Goal: Complete application form: Complete application form

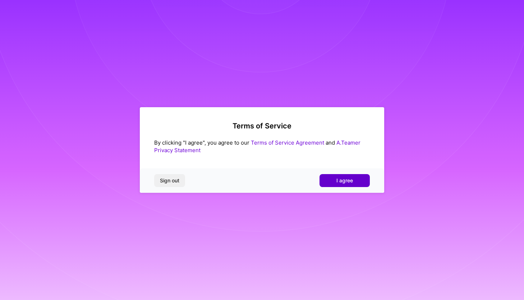
click at [328, 181] on button "I agree" at bounding box center [344, 180] width 50 height 13
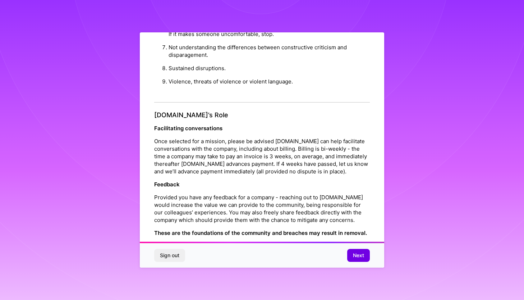
scroll to position [754, 0]
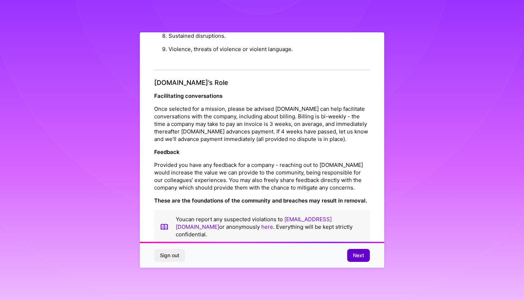
click at [363, 255] on span "Next" at bounding box center [358, 255] width 11 height 7
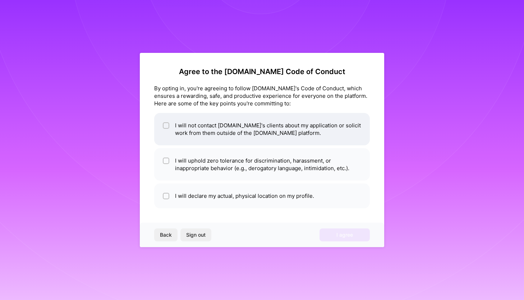
click at [272, 135] on li "I will not contact [DOMAIN_NAME]'s clients about my application or solicit work…" at bounding box center [262, 129] width 216 height 32
checkbox input "true"
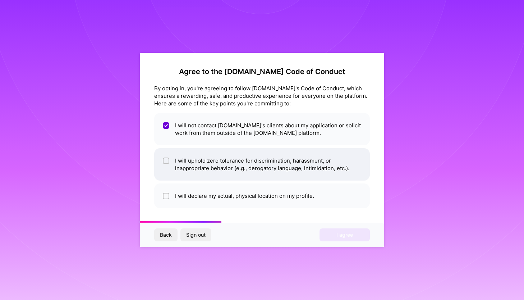
click at [268, 166] on li "I will uphold zero tolerance for discrimination, harassment, or inappropriate b…" at bounding box center [262, 164] width 216 height 32
checkbox input "true"
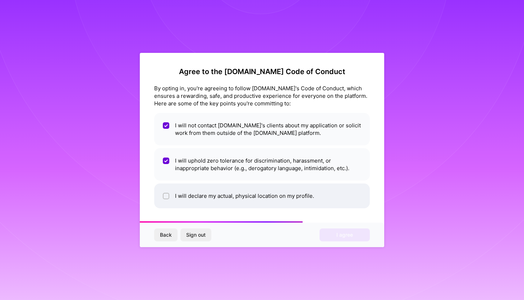
click at [271, 196] on li "I will declare my actual, physical location on my profile." at bounding box center [262, 195] width 216 height 25
checkbox input "true"
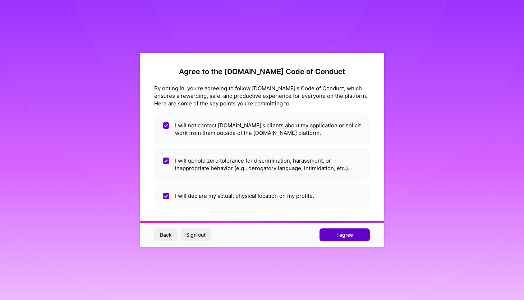
click at [339, 234] on span "I agree" at bounding box center [344, 234] width 17 height 7
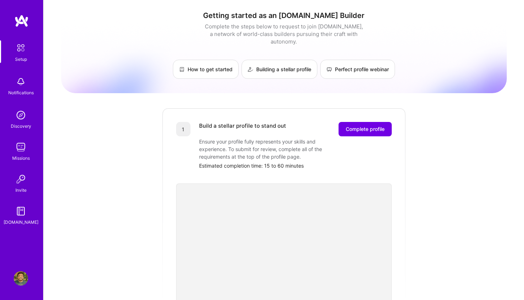
scroll to position [9, 0]
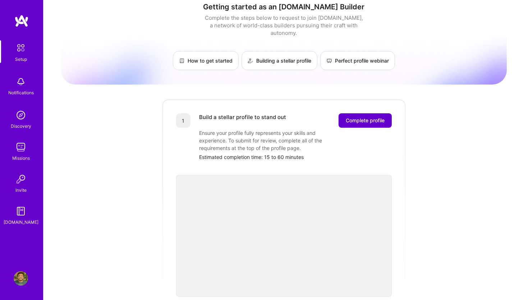
click at [367, 113] on button "Complete profile" at bounding box center [365, 120] width 53 height 14
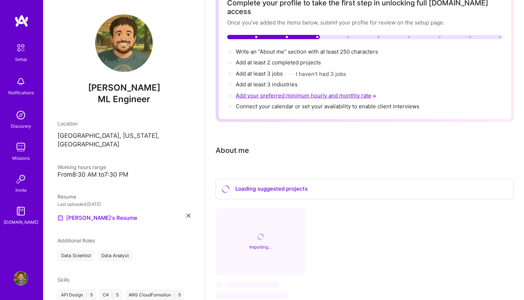
scroll to position [58, 0]
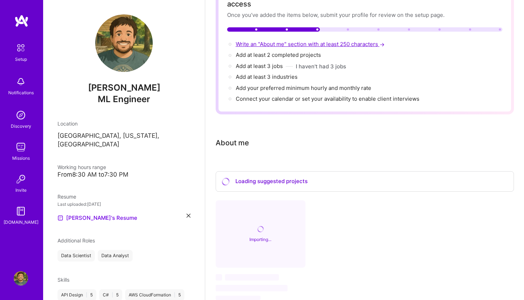
click at [258, 41] on span "Write an "About me" section with at least 250 characters →" at bounding box center [311, 44] width 150 height 7
select select "US"
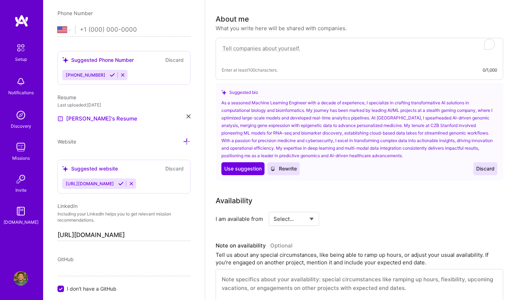
scroll to position [187, 0]
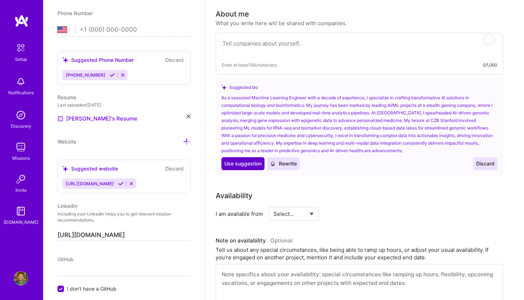
click at [249, 160] on span "Use suggestion" at bounding box center [242, 163] width 37 height 7
type textarea "As a seasoned Machine Learning Engineer with a decade of experience, I speciali…"
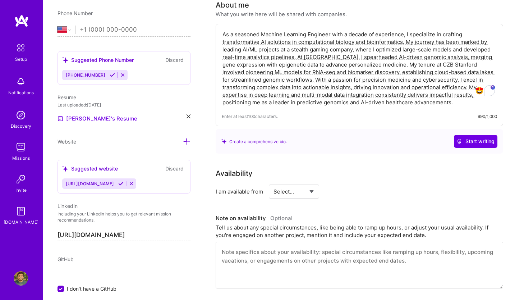
scroll to position [211, 0]
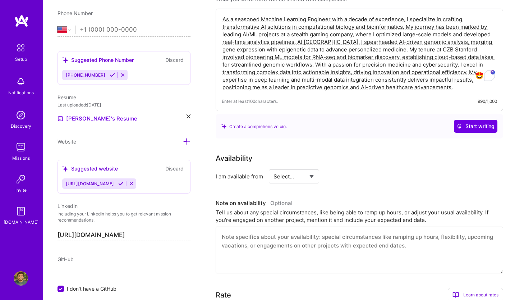
click at [299, 167] on select "Select... Right Now Future Date Not Available" at bounding box center [293, 176] width 41 height 18
select select "Right Now"
click at [273, 167] on select "Select... Right Now Future Date Not Available" at bounding box center [293, 176] width 41 height 18
click at [124, 181] on icon at bounding box center [120, 183] width 5 height 5
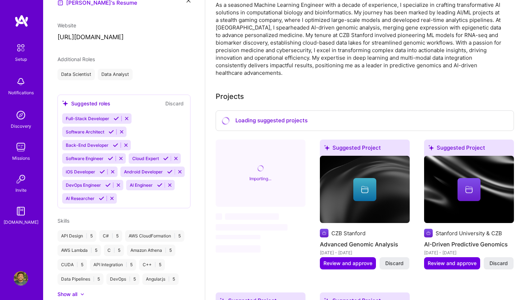
scroll to position [146, 0]
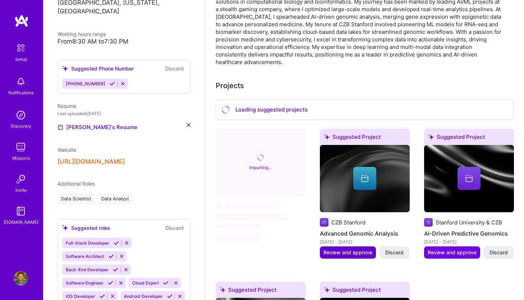
click at [360, 249] on span "Review and approve" at bounding box center [347, 252] width 49 height 7
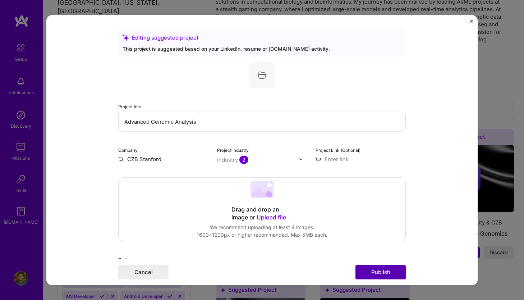
click at [370, 268] on button "Publish" at bounding box center [380, 271] width 50 height 14
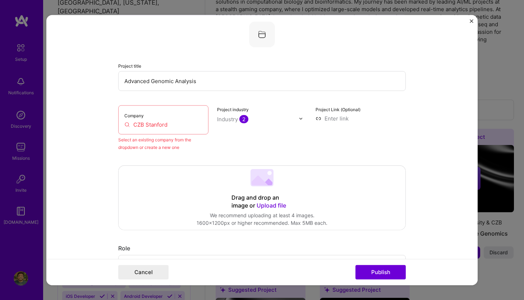
scroll to position [47, 0]
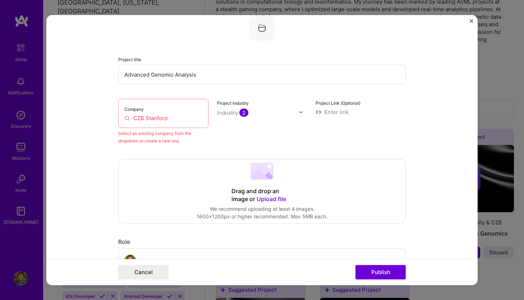
click at [161, 115] on input "CZB Stanford" at bounding box center [163, 118] width 78 height 8
click at [176, 117] on input "CZB Stanford" at bounding box center [163, 118] width 78 height 8
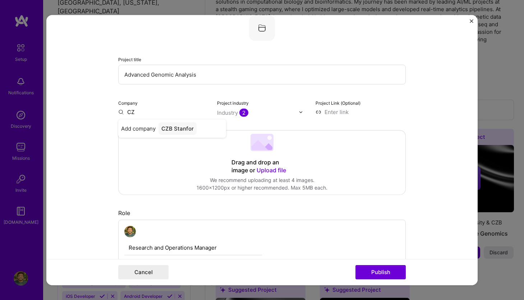
type input "C"
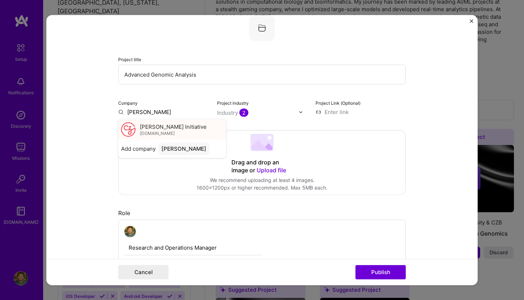
click at [189, 132] on div "[PERSON_NAME] Initiative [DOMAIN_NAME]" at bounding box center [173, 129] width 67 height 13
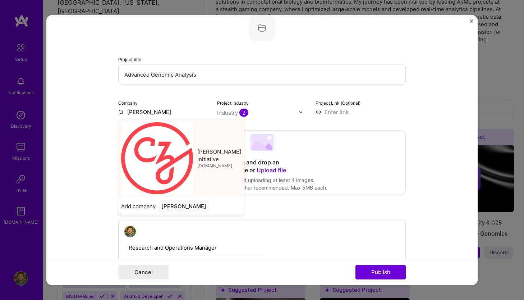
type input "[PERSON_NAME] Initiative"
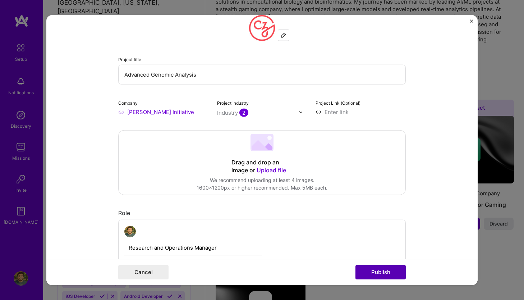
click at [384, 266] on button "Publish" at bounding box center [380, 271] width 50 height 14
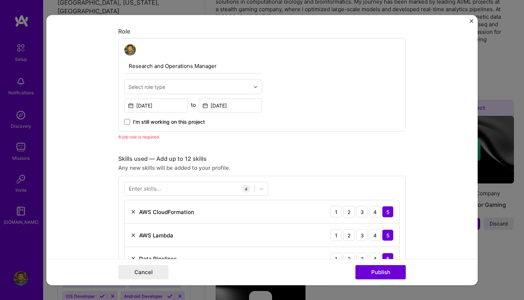
scroll to position [241, 0]
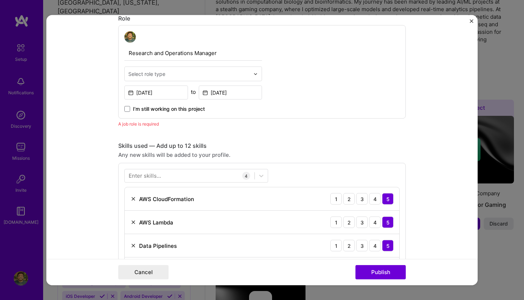
click at [166, 77] on input "text" at bounding box center [188, 74] width 121 height 8
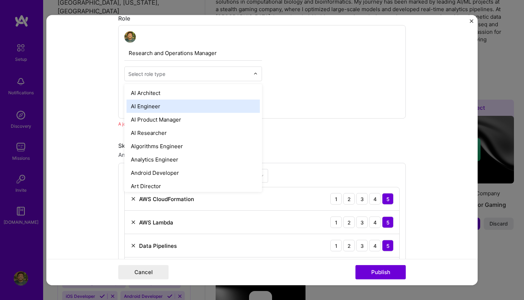
click at [161, 103] on div "AI Engineer" at bounding box center [192, 106] width 133 height 13
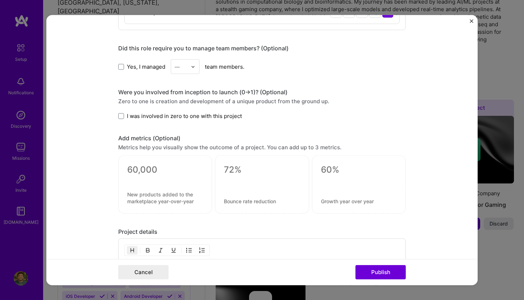
scroll to position [485, 0]
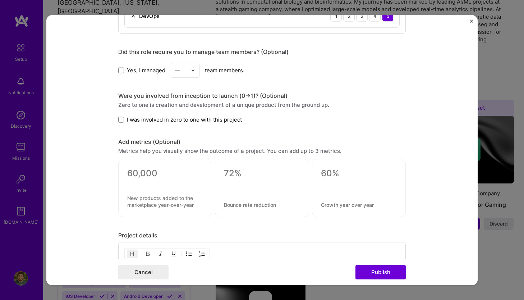
click at [227, 120] on span "I was involved in zero to one with this project" at bounding box center [184, 120] width 115 height 8
click at [0, 0] on input "I was involved in zero to one with this project" at bounding box center [0, 0] width 0 height 0
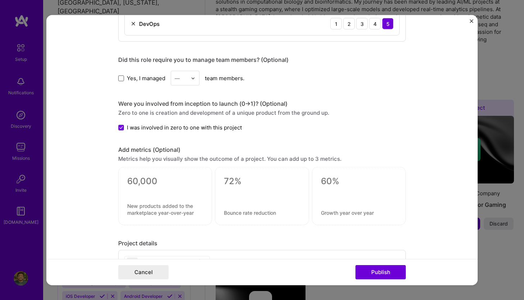
click at [123, 79] on span at bounding box center [121, 78] width 6 height 6
click at [0, 0] on input "Yes, I managed" at bounding box center [0, 0] width 0 height 0
click at [193, 80] on img at bounding box center [193, 78] width 4 height 4
click at [184, 125] on div "3" at bounding box center [185, 123] width 24 height 13
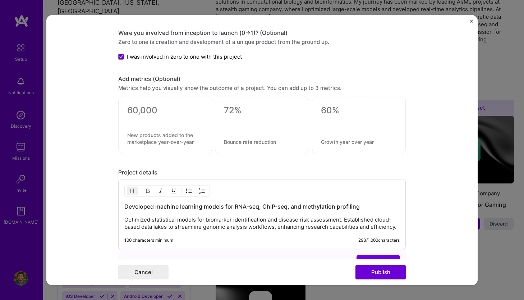
scroll to position [600, 0]
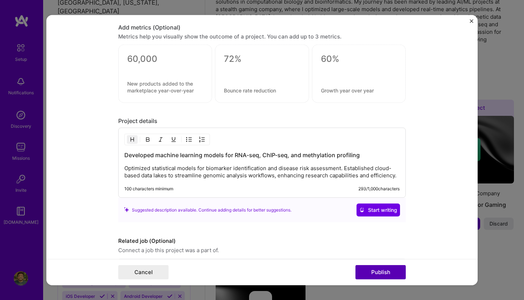
click at [383, 272] on button "Publish" at bounding box center [380, 271] width 50 height 14
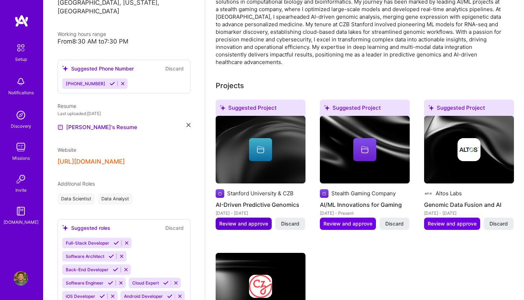
click at [255, 220] on span "Review and approve" at bounding box center [243, 223] width 49 height 7
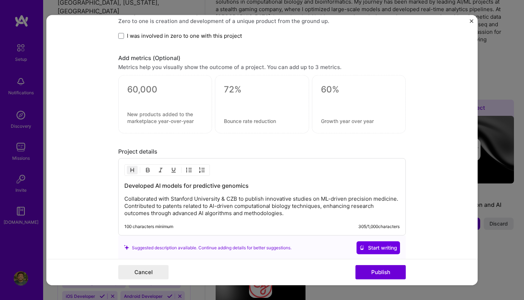
scroll to position [595, 0]
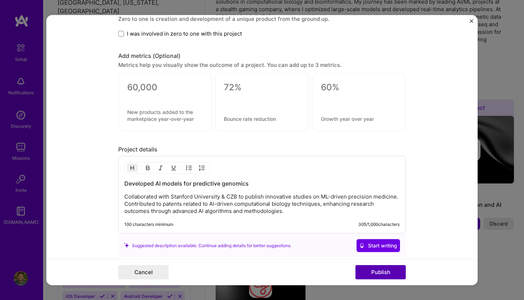
click at [375, 272] on button "Publish" at bounding box center [380, 271] width 50 height 14
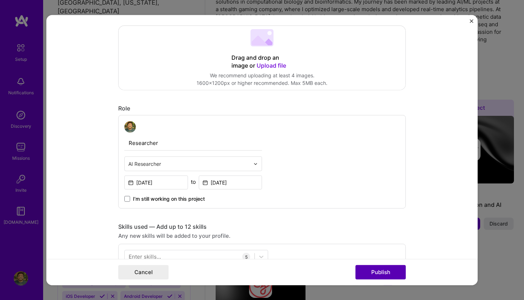
scroll to position [47, 0]
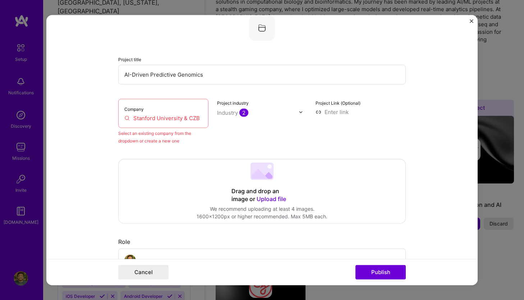
click at [197, 115] on input "Stanford University & CZB" at bounding box center [163, 118] width 78 height 8
drag, startPoint x: 200, startPoint y: 118, endPoint x: 32, endPoint y: 98, distance: 169.3
click at [35, 98] on div "Editing suggested project This project is suggested based on your LinkedIn, res…" at bounding box center [262, 150] width 524 height 300
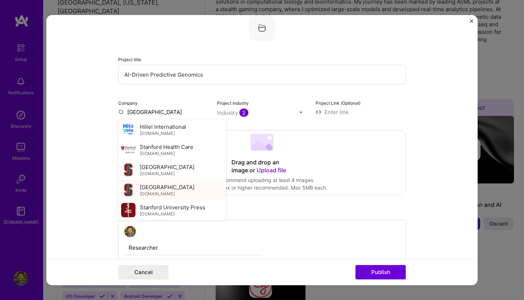
click at [164, 187] on span "[GEOGRAPHIC_DATA]" at bounding box center [167, 187] width 55 height 8
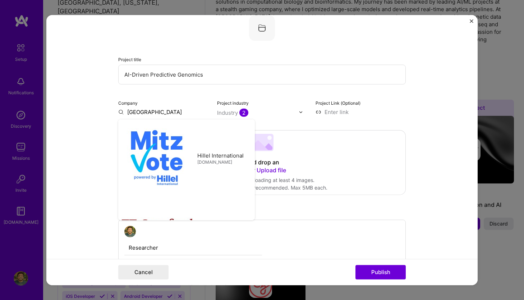
type input "[GEOGRAPHIC_DATA]"
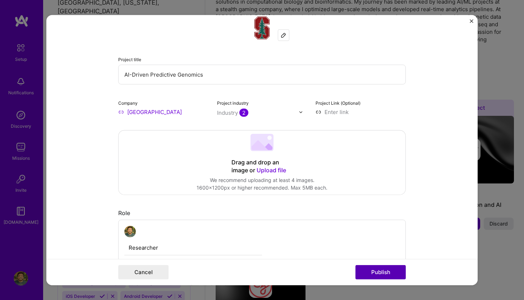
click at [379, 273] on button "Publish" at bounding box center [380, 271] width 50 height 14
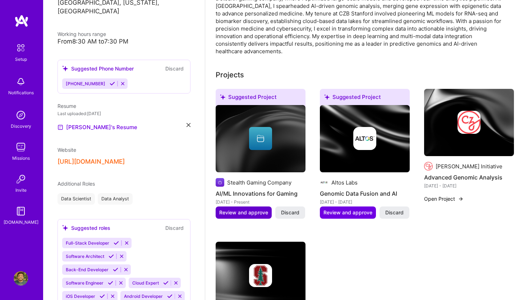
click at [242, 209] on span "Review and approve" at bounding box center [243, 212] width 49 height 7
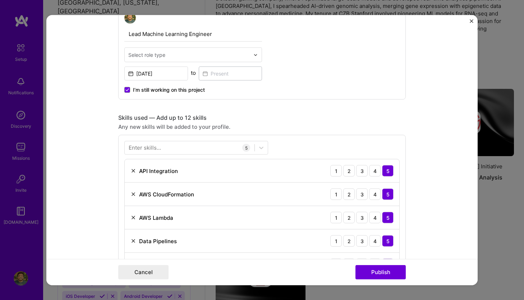
scroll to position [266, 0]
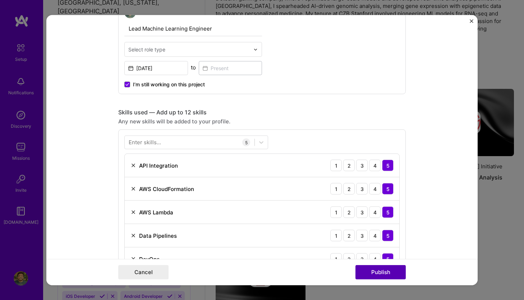
click at [378, 270] on button "Publish" at bounding box center [380, 271] width 50 height 14
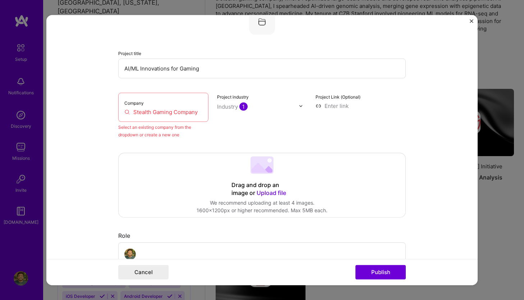
scroll to position [47, 0]
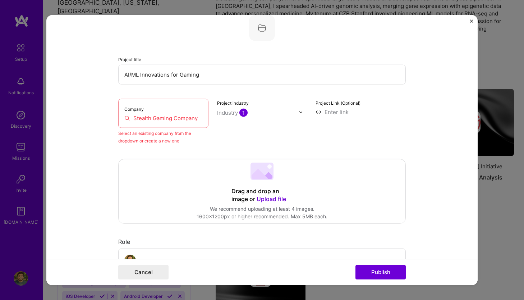
click at [176, 118] on input "Stealth Gaming Company" at bounding box center [163, 118] width 78 height 8
click at [202, 120] on div "Company Stealth Gaming Company" at bounding box center [163, 113] width 90 height 29
drag, startPoint x: 199, startPoint y: 120, endPoint x: 148, endPoint y: 119, distance: 51.0
click at [151, 119] on input "Stealth Gaming Company" at bounding box center [163, 118] width 78 height 8
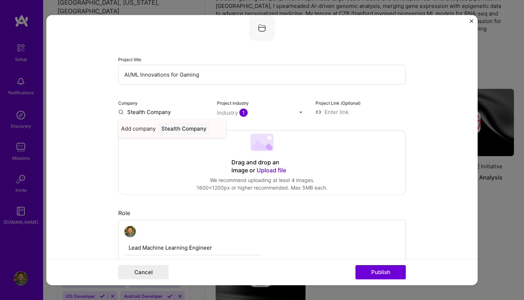
type input "Stealth Company"
click at [168, 133] on div "Stealth Company" at bounding box center [183, 128] width 51 height 13
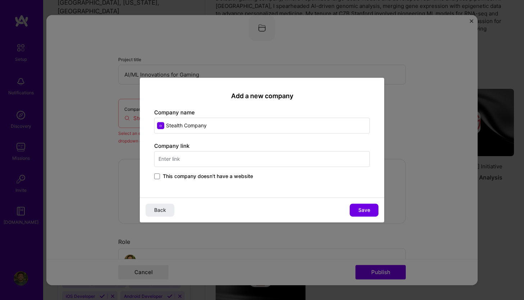
click at [239, 176] on span "This company doesn't have a website" at bounding box center [208, 175] width 90 height 7
click at [0, 0] on input "This company doesn't have a website" at bounding box center [0, 0] width 0 height 0
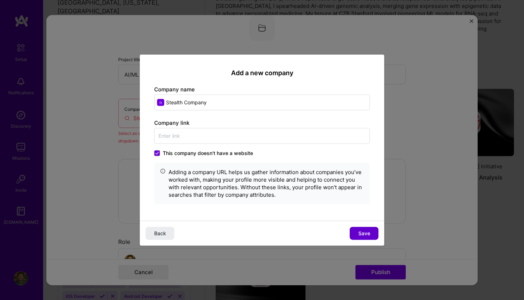
click at [358, 231] on button "Save" at bounding box center [364, 232] width 29 height 13
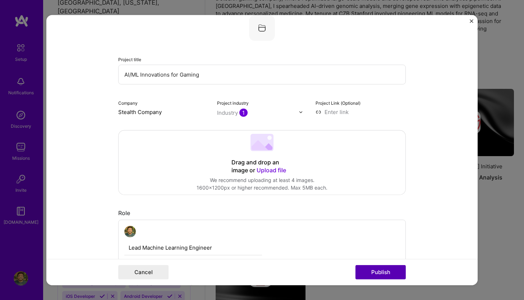
click at [376, 270] on button "Publish" at bounding box center [380, 271] width 50 height 14
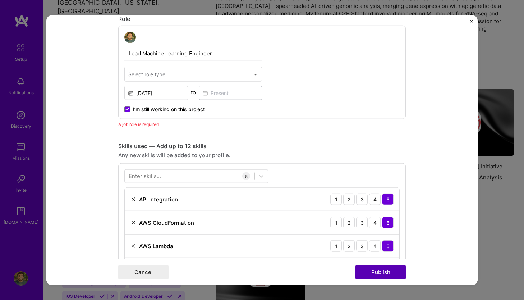
scroll to position [241, 0]
click at [160, 70] on div "Select role type" at bounding box center [146, 74] width 37 height 8
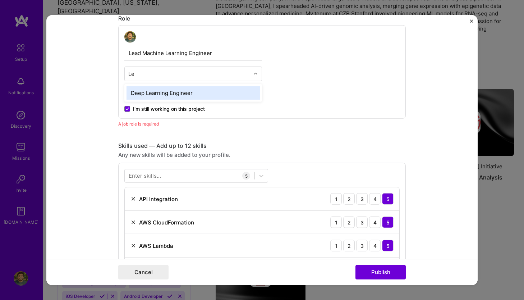
type input "L"
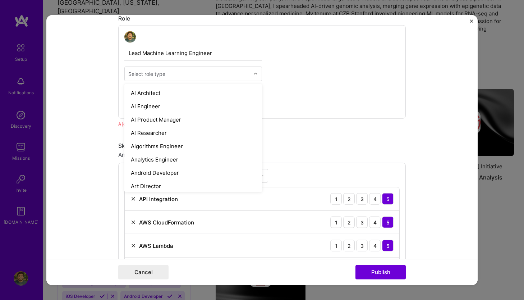
type input "A"
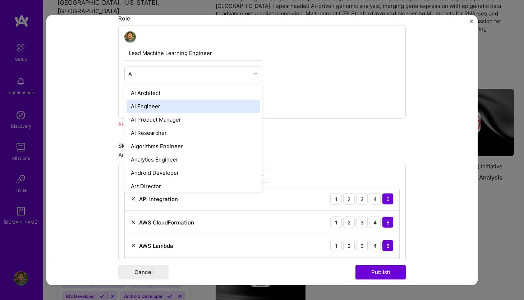
click at [177, 106] on div "AI Engineer" at bounding box center [192, 106] width 133 height 13
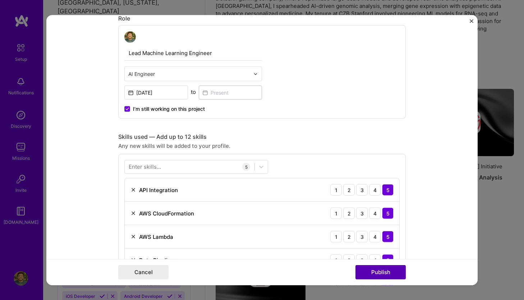
click at [362, 268] on button "Publish" at bounding box center [380, 271] width 50 height 14
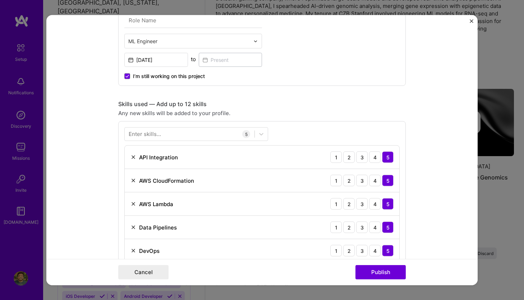
scroll to position [209, 0]
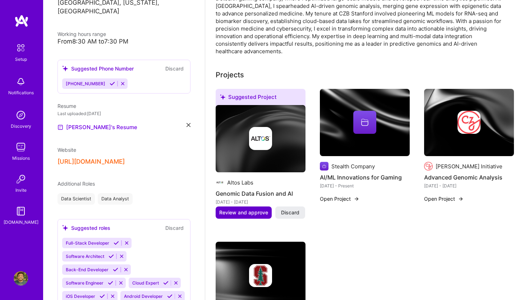
click at [263, 209] on span "Review and approve" at bounding box center [243, 212] width 49 height 7
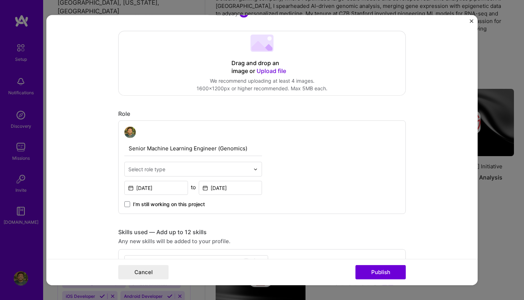
scroll to position [147, 0]
click at [196, 165] on input "text" at bounding box center [188, 169] width 121 height 8
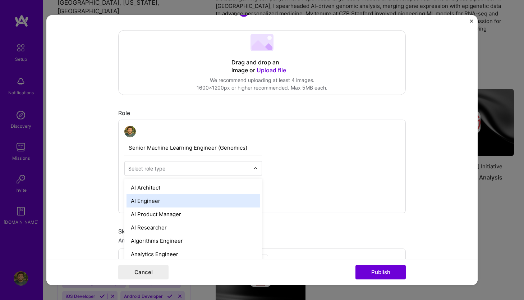
click at [179, 199] on div "AI Engineer" at bounding box center [192, 200] width 133 height 13
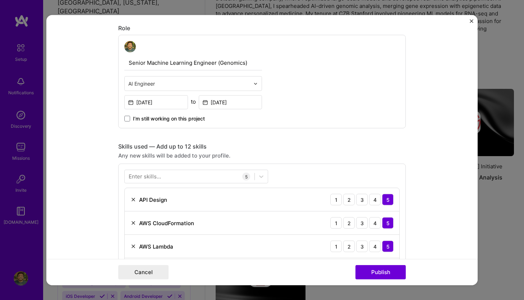
scroll to position [242, 0]
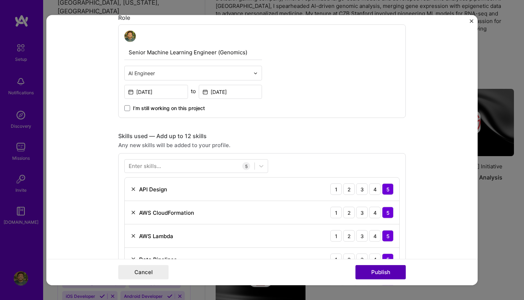
click at [378, 271] on button "Publish" at bounding box center [380, 271] width 50 height 14
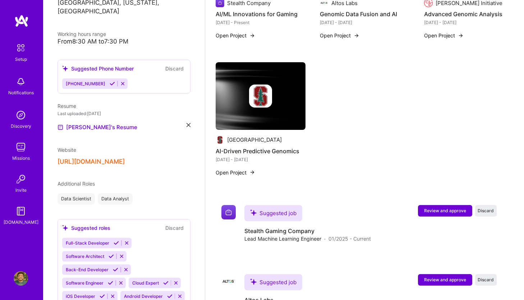
scroll to position [375, 0]
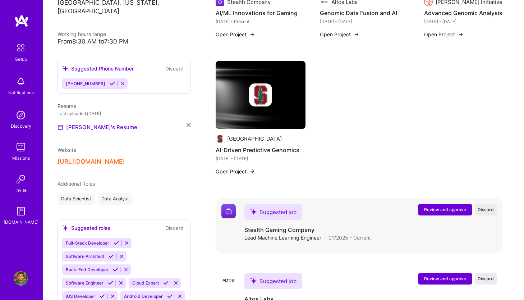
click at [447, 206] on span "Review and approve" at bounding box center [445, 209] width 42 height 6
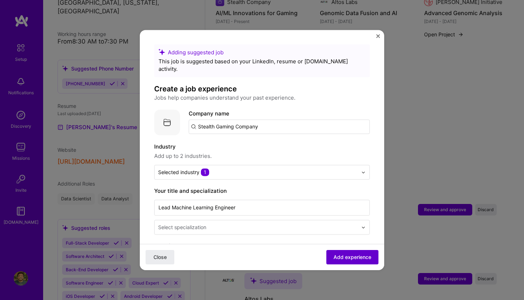
click at [356, 256] on span "Add experience" at bounding box center [352, 256] width 38 height 7
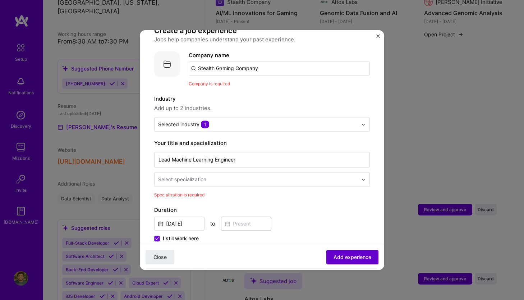
scroll to position [72, 0]
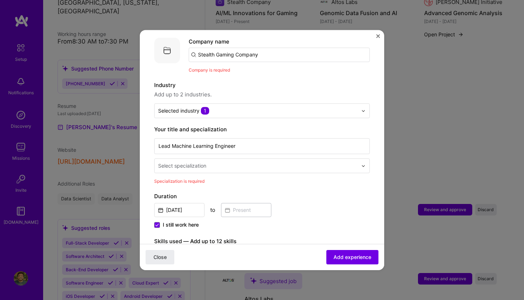
click at [245, 162] on input "text" at bounding box center [258, 166] width 201 height 8
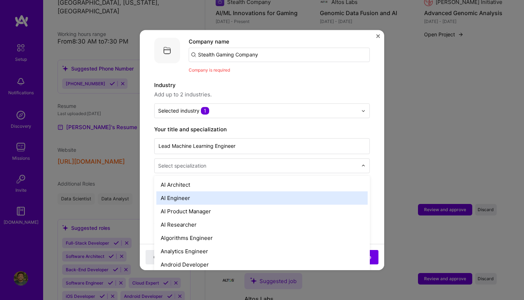
click at [236, 191] on div "AI Engineer" at bounding box center [261, 197] width 211 height 13
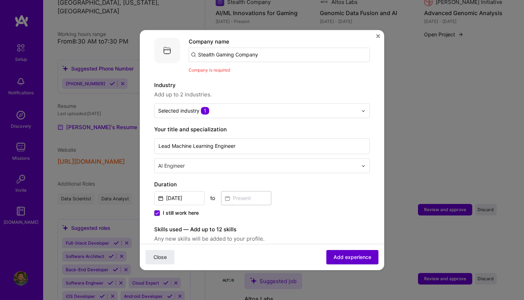
click at [343, 256] on span "Add experience" at bounding box center [352, 256] width 38 height 7
drag, startPoint x: 270, startPoint y: 47, endPoint x: 113, endPoint y: 44, distance: 157.1
click at [114, 44] on div "Adding suggested job This job is suggested based on your LinkedIn, resume or [D…" at bounding box center [262, 150] width 524 height 300
type input "Stealth Company"
click at [277, 70] on div "Stealth Company" at bounding box center [254, 74] width 51 height 13
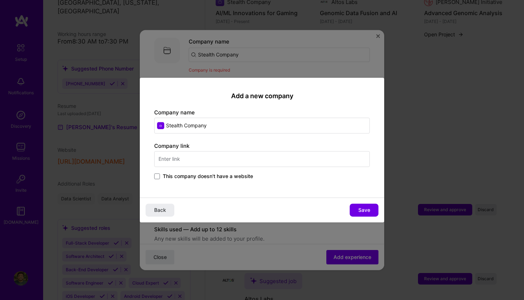
click at [246, 174] on span "This company doesn't have a website" at bounding box center [208, 175] width 90 height 7
click at [0, 0] on input "This company doesn't have a website" at bounding box center [0, 0] width 0 height 0
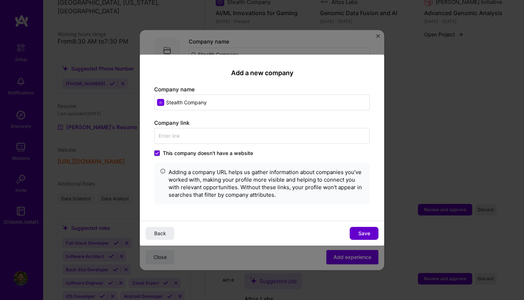
click at [360, 231] on span "Save" at bounding box center [364, 232] width 12 height 7
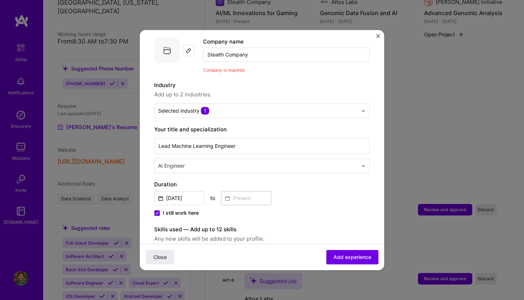
click at [362, 266] on div "Close Add experience" at bounding box center [262, 257] width 244 height 26
click at [361, 255] on span "Add experience" at bounding box center [352, 256] width 38 height 7
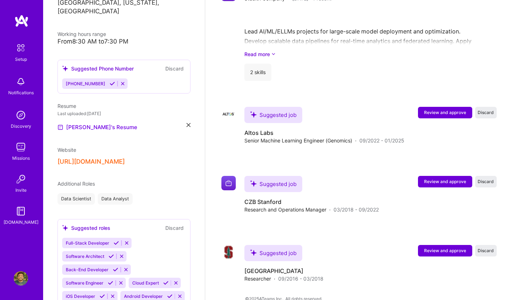
scroll to position [610, 0]
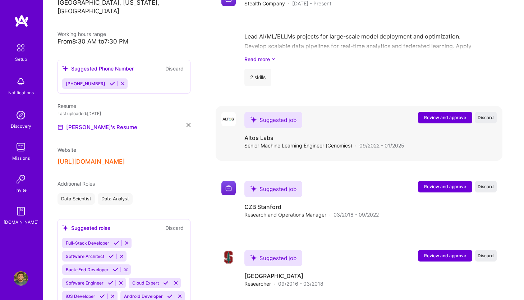
click at [445, 114] on span "Review and approve" at bounding box center [445, 117] width 42 height 6
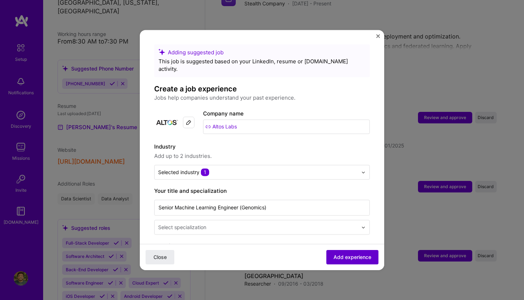
click at [353, 261] on button "Add experience" at bounding box center [352, 257] width 52 height 14
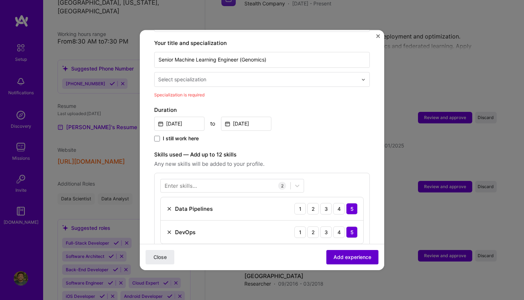
scroll to position [149, 0]
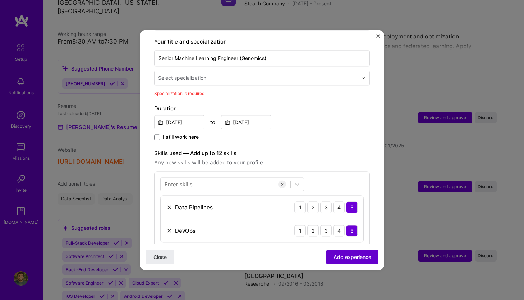
click at [353, 261] on button "Add experience" at bounding box center [352, 257] width 52 height 14
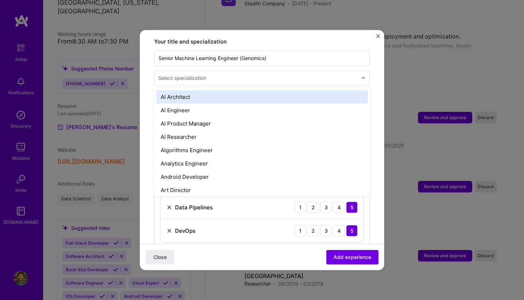
click at [234, 71] on div "Select specialization" at bounding box center [258, 78] width 207 height 14
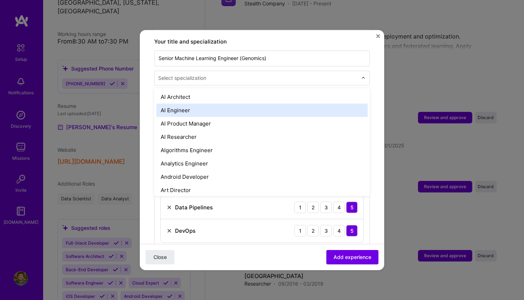
click at [211, 103] on div "AI Engineer" at bounding box center [261, 109] width 211 height 13
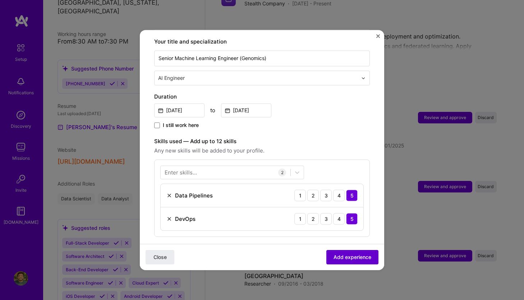
click at [335, 255] on span "Add experience" at bounding box center [352, 256] width 38 height 7
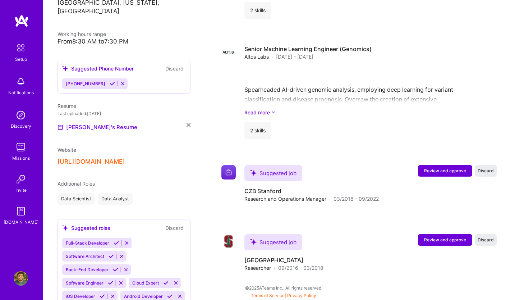
scroll to position [661, 0]
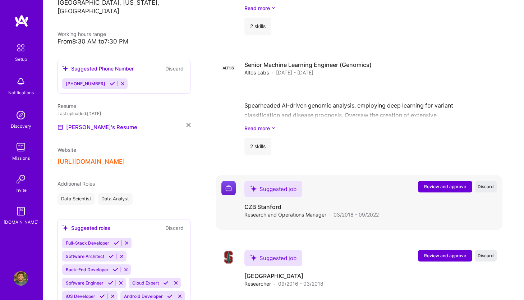
click at [439, 183] on span "Review and approve" at bounding box center [445, 186] width 42 height 6
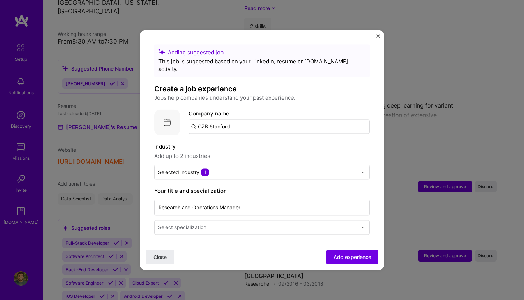
click at [227, 223] on input "text" at bounding box center [258, 227] width 201 height 8
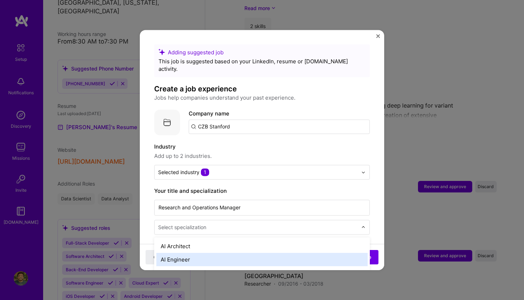
click at [218, 253] on div "AI Engineer" at bounding box center [261, 259] width 211 height 13
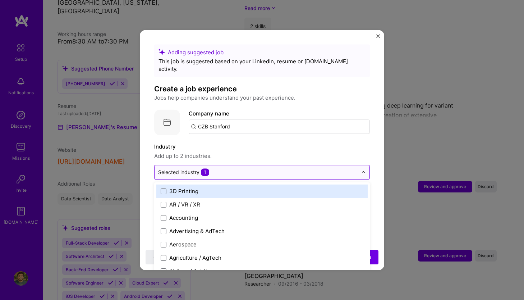
click at [266, 168] on input "text" at bounding box center [257, 172] width 199 height 8
click at [350, 142] on label "Industry" at bounding box center [262, 146] width 216 height 9
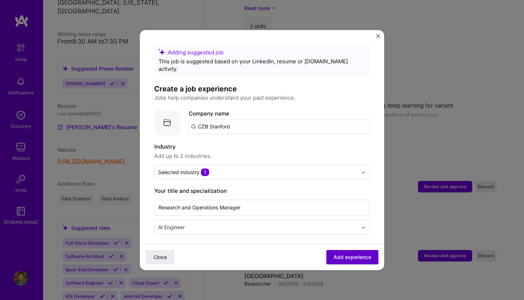
click at [359, 258] on span "Add experience" at bounding box center [352, 256] width 38 height 7
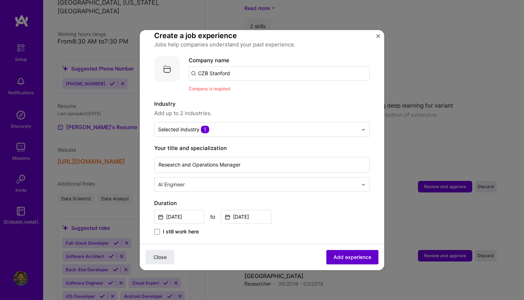
scroll to position [72, 0]
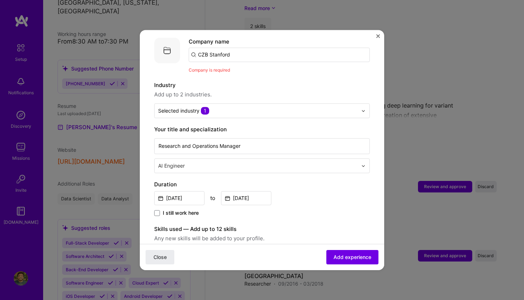
drag, startPoint x: 249, startPoint y: 52, endPoint x: 80, endPoint y: 27, distance: 171.1
click at [80, 27] on div "Adding suggested job This job is suggested based on your LinkedIn, resume or [D…" at bounding box center [262, 150] width 524 height 300
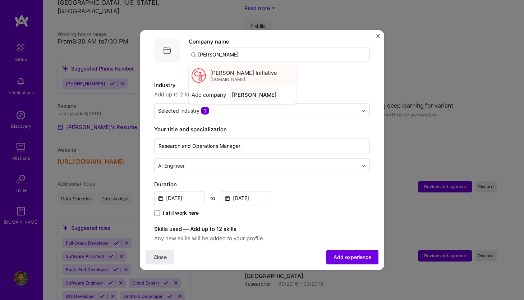
click at [235, 69] on span "[PERSON_NAME] Initiative" at bounding box center [243, 73] width 67 height 8
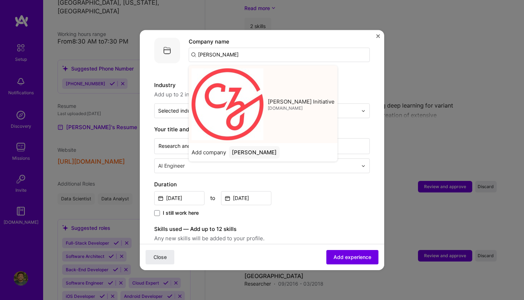
type input "[PERSON_NAME] Initiative"
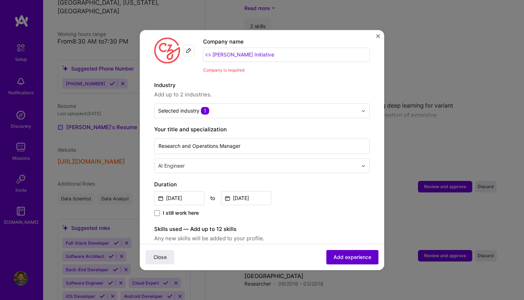
click at [342, 255] on span "Add experience" at bounding box center [352, 256] width 38 height 7
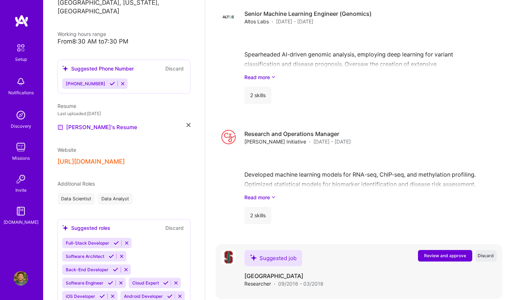
scroll to position [701, 0]
click at [447, 253] on span "Review and approve" at bounding box center [445, 256] width 42 height 6
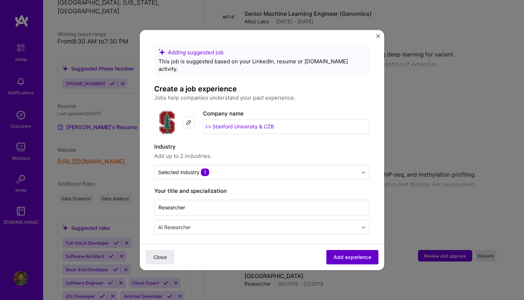
click at [341, 256] on span "Add experience" at bounding box center [352, 256] width 38 height 7
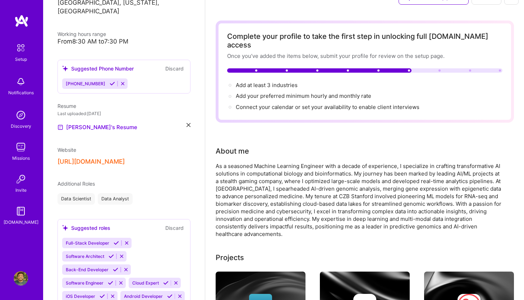
scroll to position [0, 0]
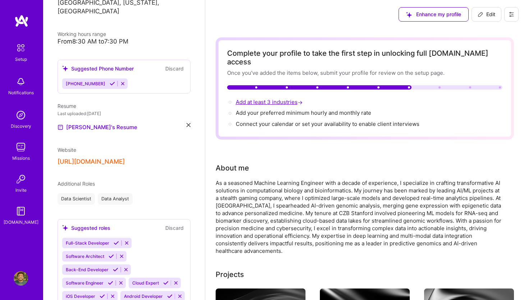
click at [269, 98] on span "Add at least 3 industries →" at bounding box center [270, 101] width 68 height 7
select select "US"
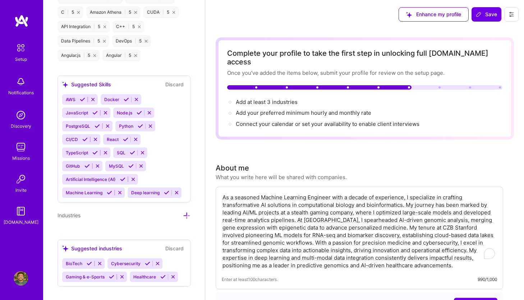
scroll to position [755, 0]
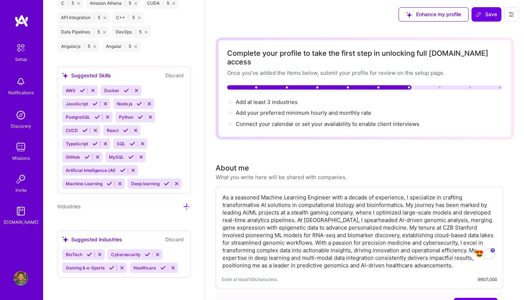
click at [185, 208] on icon at bounding box center [187, 207] width 8 height 8
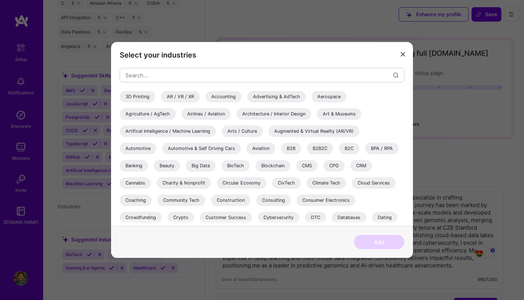
click at [226, 165] on div "BioTech" at bounding box center [235, 165] width 28 height 11
click at [137, 165] on div "Banking" at bounding box center [134, 165] width 28 height 11
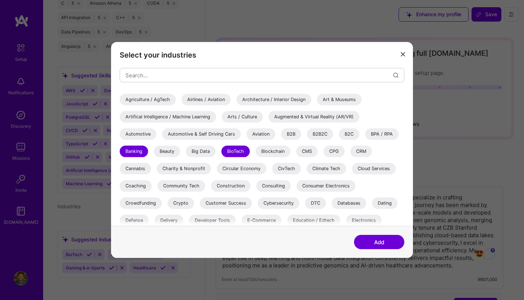
scroll to position [17, 0]
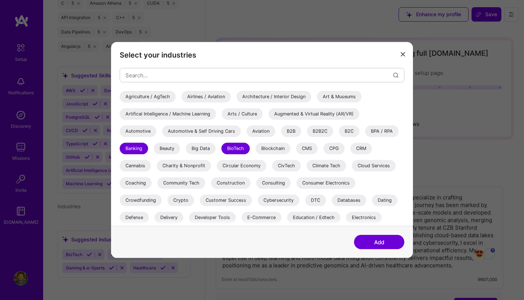
click at [193, 114] on div "Artifical Intelligence / Machine Learning" at bounding box center [168, 113] width 96 height 11
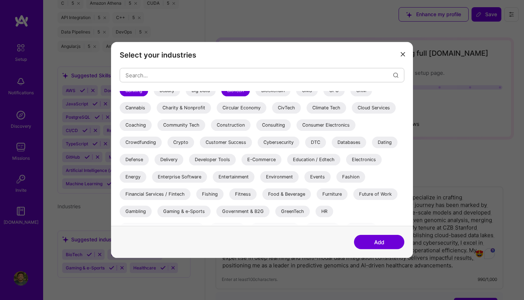
scroll to position [83, 0]
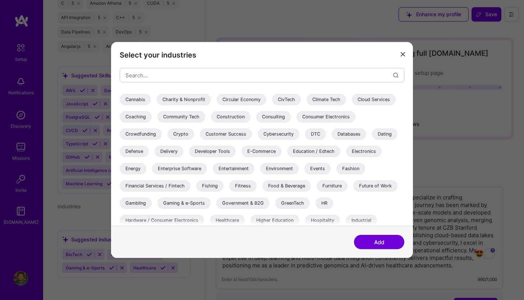
click at [322, 155] on div "Education / Edtech" at bounding box center [313, 151] width 53 height 11
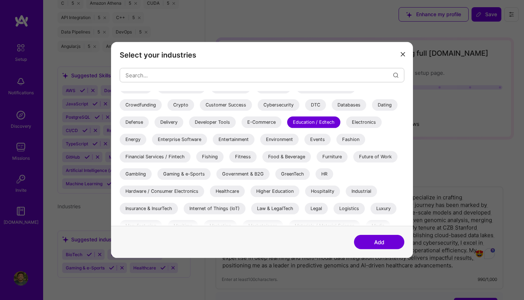
scroll to position [121, 0]
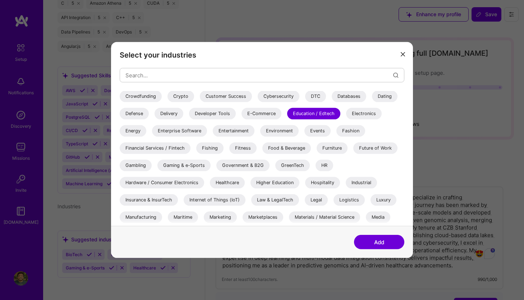
click at [189, 168] on div "Gaming & e-Sports" at bounding box center [183, 165] width 53 height 11
click at [137, 164] on div "Gambling" at bounding box center [136, 165] width 32 height 11
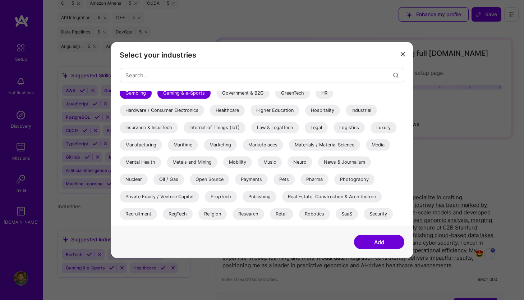
scroll to position [200, 0]
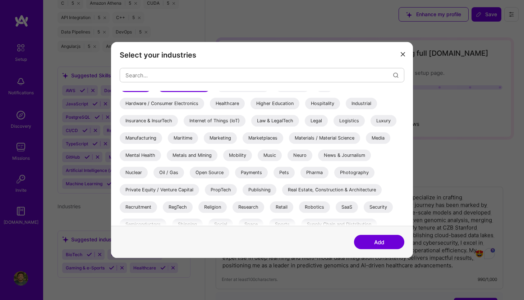
click at [206, 172] on div "Open Source" at bounding box center [210, 172] width 40 height 11
click at [304, 156] on div "Neuro" at bounding box center [299, 154] width 25 height 11
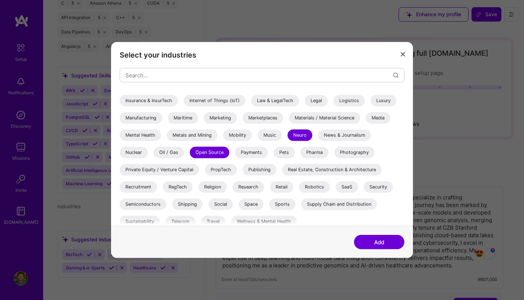
scroll to position [224, 0]
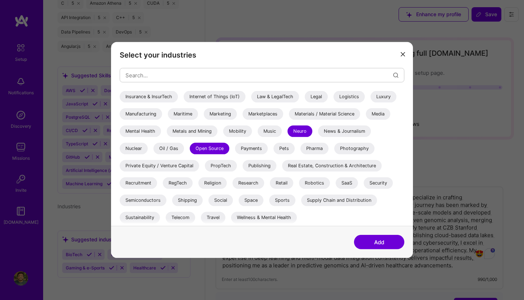
click at [249, 184] on div "Research" at bounding box center [248, 182] width 32 height 11
click at [376, 247] on button "Add" at bounding box center [379, 242] width 50 height 14
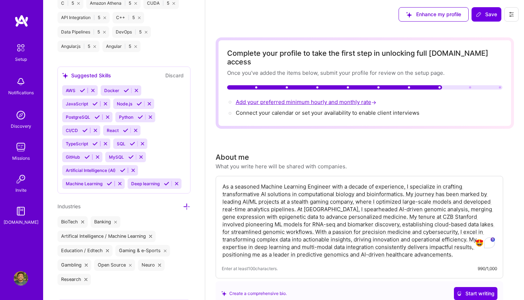
click at [321, 98] on span "Add your preferred minimum hourly and monthly rate →" at bounding box center [307, 101] width 142 height 7
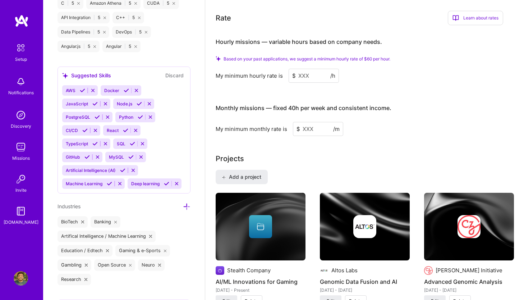
scroll to position [446, 0]
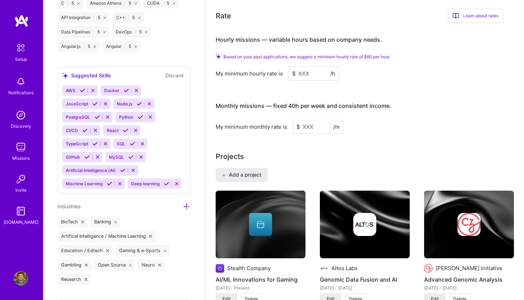
click at [311, 66] on input at bounding box center [314, 73] width 50 height 14
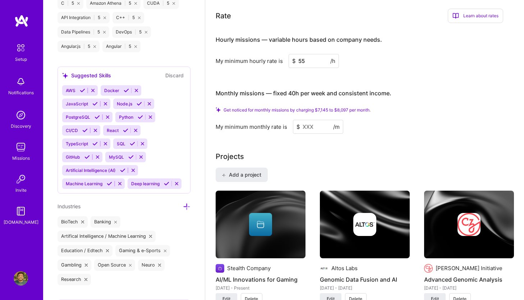
type input "55"
click at [314, 120] on input at bounding box center [318, 127] width 50 height 14
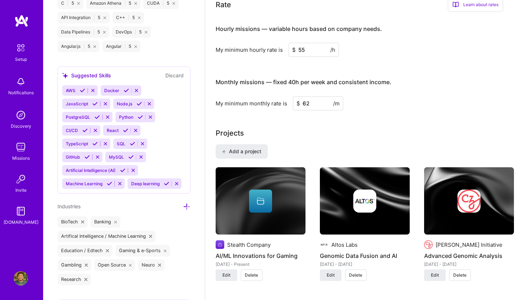
type input "6"
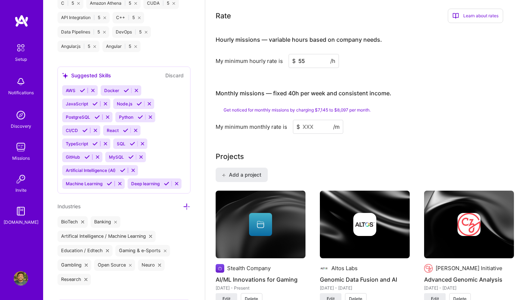
type input "5"
click at [308, 54] on input "55" at bounding box center [314, 61] width 50 height 14
type input "5"
type input "70"
click at [314, 120] on input at bounding box center [318, 127] width 50 height 14
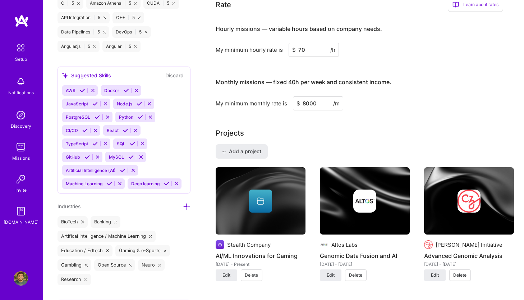
type input "8000"
click at [393, 109] on div "Complete your profile to take the first step in unlocking full [DOMAIN_NAME] ac…" at bounding box center [365, 271] width 298 height 1360
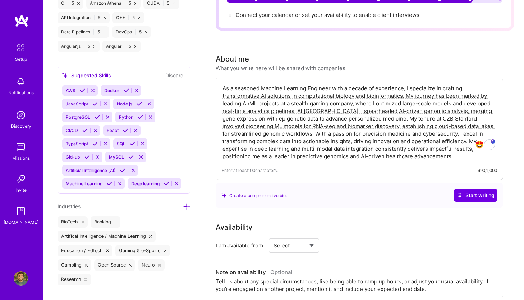
scroll to position [0, 0]
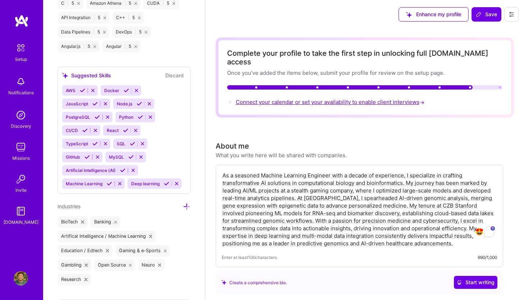
click at [370, 98] on span "Connect your calendar or set your availability to enable client interviews →" at bounding box center [331, 101] width 190 height 7
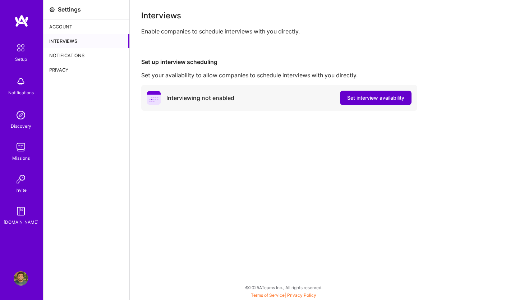
click at [370, 96] on span "Set interview availability" at bounding box center [375, 97] width 57 height 7
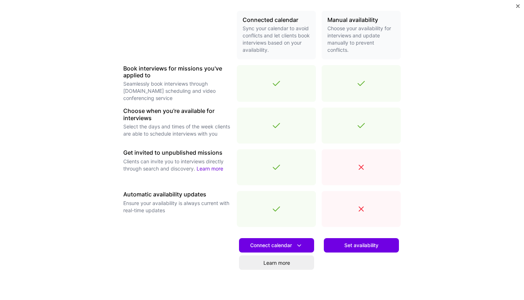
scroll to position [204, 0]
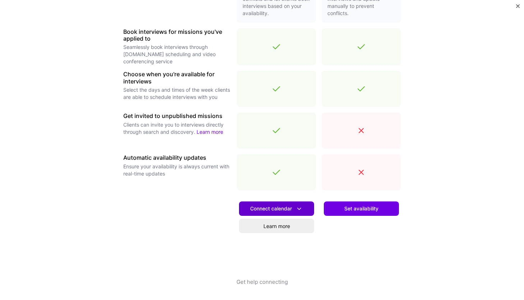
click at [280, 210] on span "Connect calendar" at bounding box center [276, 209] width 53 height 8
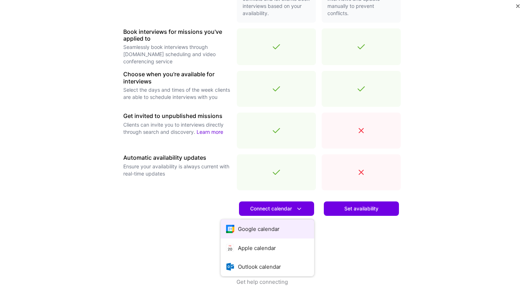
click at [269, 231] on button "Google calendar" at bounding box center [267, 228] width 93 height 19
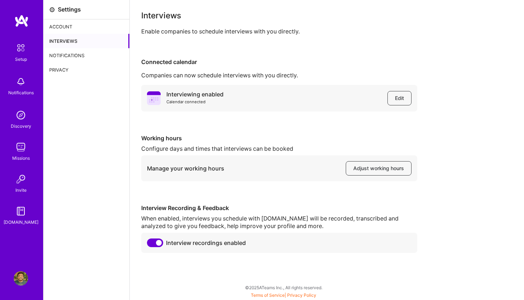
click at [65, 22] on div "Account" at bounding box center [86, 26] width 86 height 14
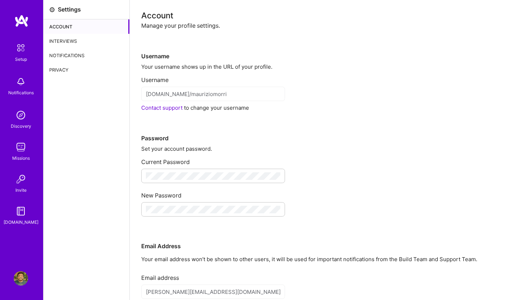
click at [21, 48] on img at bounding box center [20, 47] width 15 height 15
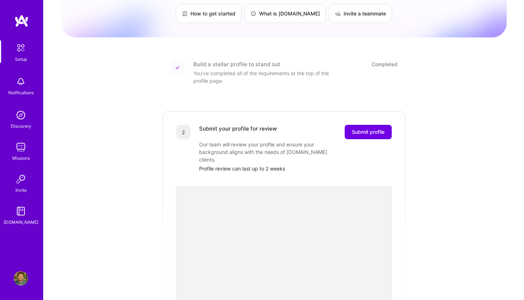
scroll to position [58, 0]
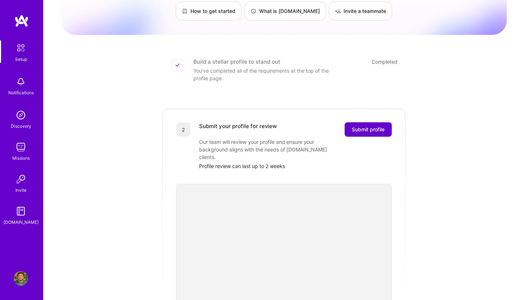
click at [366, 126] on button "Submit profile" at bounding box center [368, 129] width 47 height 14
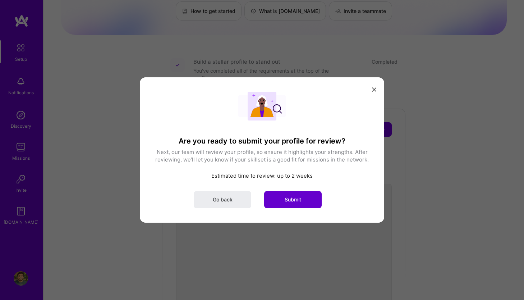
click at [305, 203] on button "Submit" at bounding box center [292, 199] width 57 height 17
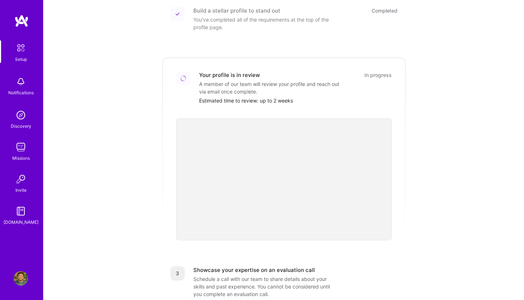
scroll to position [82, 0]
